Goal: Navigation & Orientation: Find specific page/section

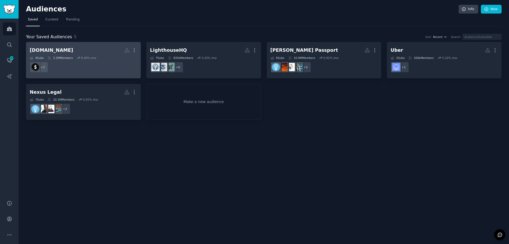
click at [108, 49] on h2 "[DOMAIN_NAME] More" at bounding box center [83, 50] width 107 height 9
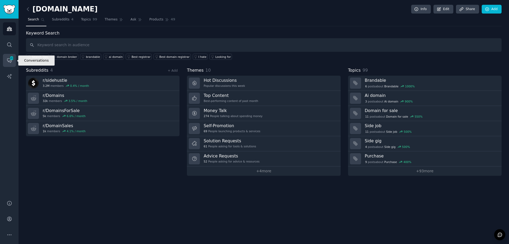
click at [7, 60] on icon "Sidebar" at bounding box center [10, 61] width 6 height 6
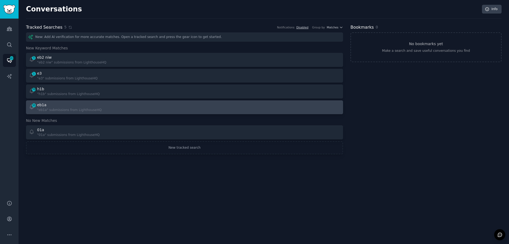
click at [80, 108] on div ""eb1a" submissions from LighthouseHQ" at bounding box center [69, 110] width 65 height 5
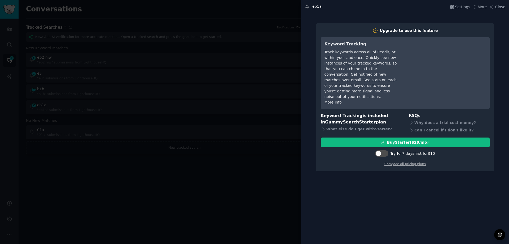
drag, startPoint x: 219, startPoint y: 157, endPoint x: 221, endPoint y: 154, distance: 3.6
click at [219, 157] on div at bounding box center [254, 122] width 509 height 244
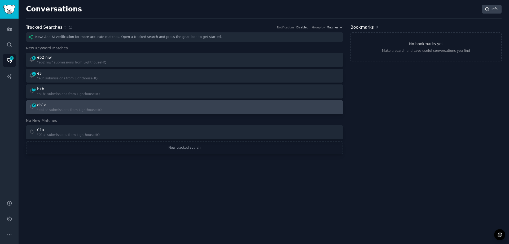
click at [135, 107] on div "35 eb1a "eb1a" submissions from LighthouseHQ" at bounding box center [105, 107] width 152 height 10
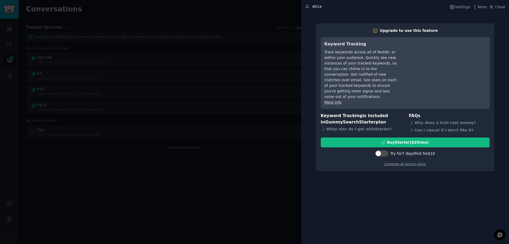
drag, startPoint x: 165, startPoint y: 155, endPoint x: 82, endPoint y: 121, distance: 88.9
click at [160, 152] on div at bounding box center [254, 122] width 509 height 244
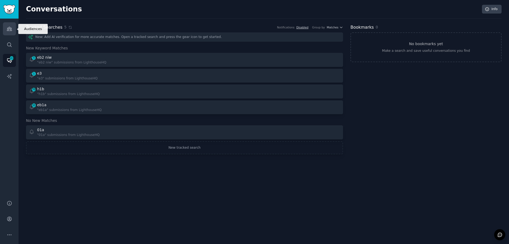
click at [9, 33] on link "Audiences" at bounding box center [9, 28] width 13 height 13
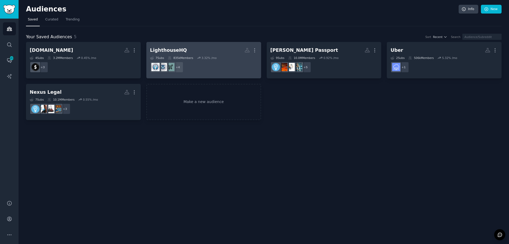
click at [208, 49] on h2 "LighthouseHQ More" at bounding box center [203, 50] width 107 height 9
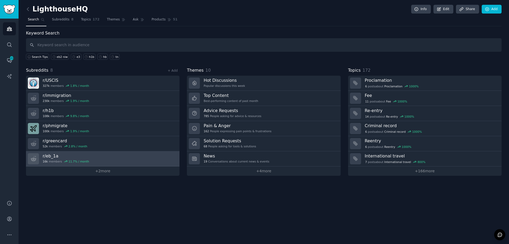
click at [61, 156] on h3 "r/ eb_1a" at bounding box center [66, 156] width 46 height 6
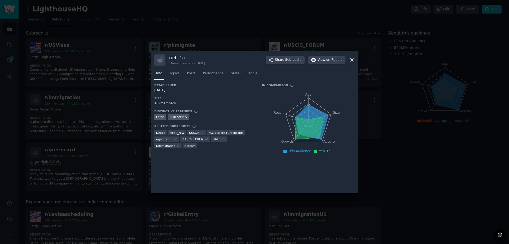
click at [144, 212] on div at bounding box center [254, 122] width 509 height 244
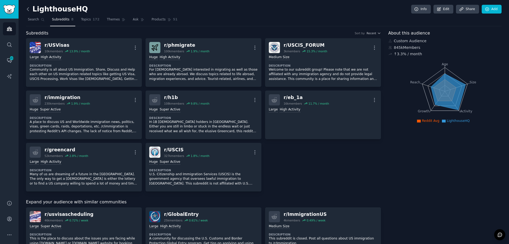
click at [27, 10] on icon at bounding box center [28, 9] width 6 height 6
